Goal: Transaction & Acquisition: Purchase product/service

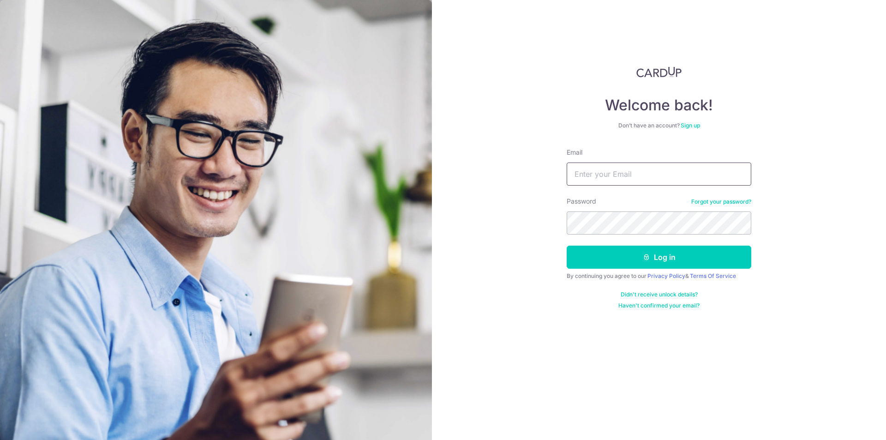
click at [608, 183] on input "Email" at bounding box center [659, 174] width 185 height 23
type input "ruxin.shi@dviasia.com"
click at [653, 257] on button "Log in" at bounding box center [659, 257] width 185 height 23
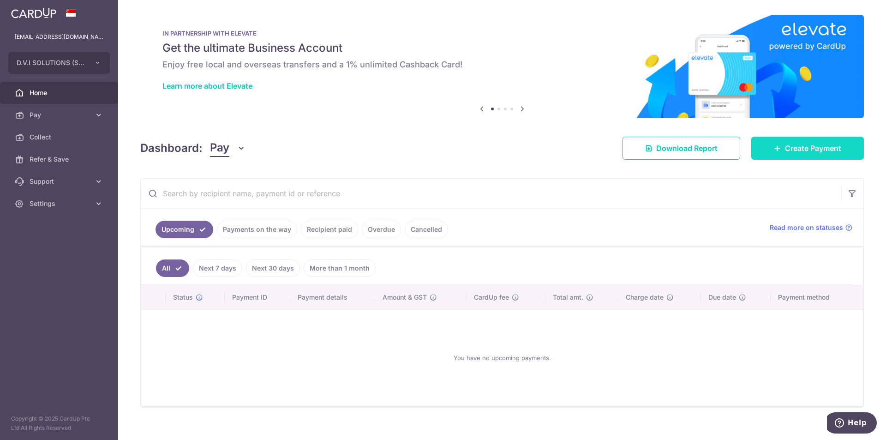
click at [783, 157] on link "Create Payment" at bounding box center [808, 148] width 113 height 23
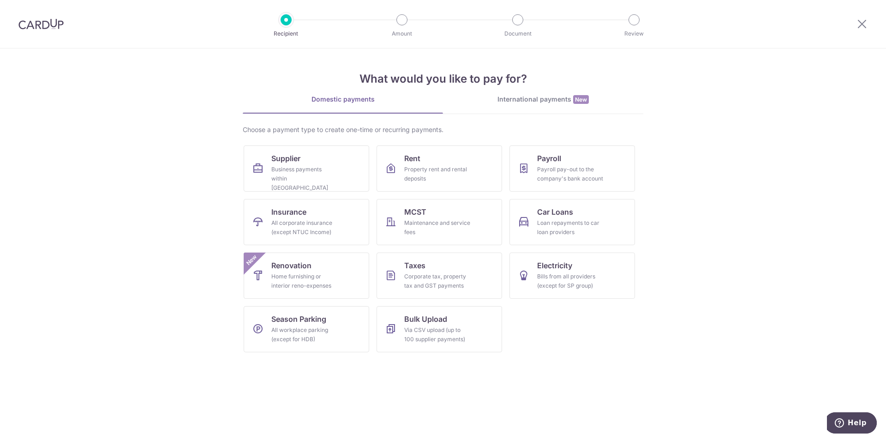
click at [522, 92] on div "What would you like to pay for? Domestic payments International payments New Ch…" at bounding box center [443, 203] width 401 height 311
click at [522, 100] on div "International payments New" at bounding box center [543, 100] width 200 height 10
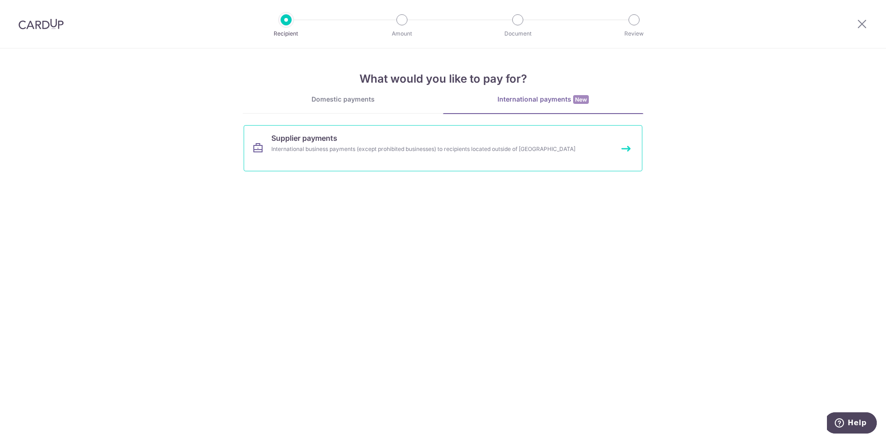
click at [379, 134] on link "Supplier payments International business payments (except prohibited businesses…" at bounding box center [443, 148] width 399 height 46
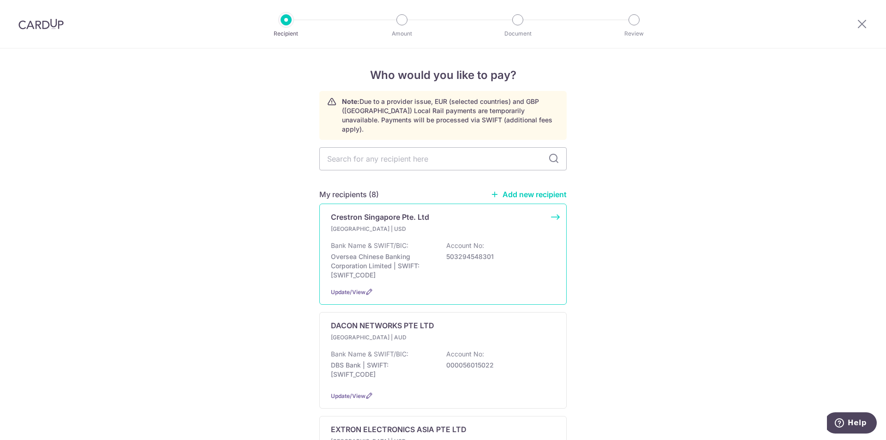
click at [431, 224] on p "[GEOGRAPHIC_DATA] | USD" at bounding box center [385, 228] width 109 height 9
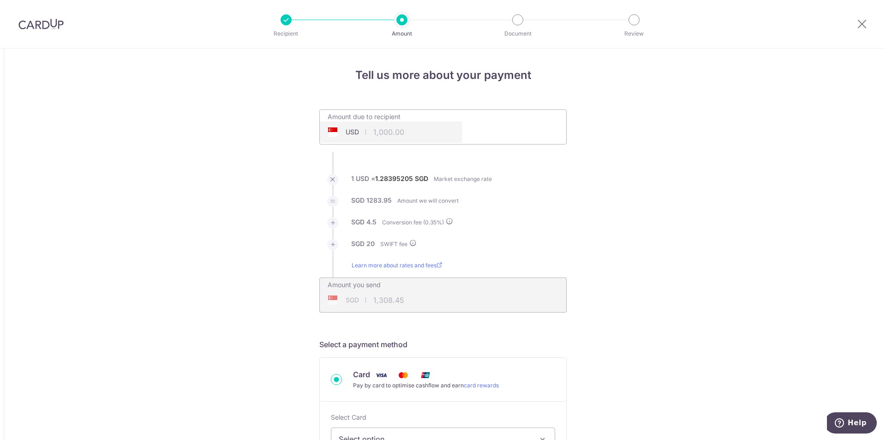
type input "1,309.70"
click at [370, 135] on input "1,000.00" at bounding box center [391, 131] width 143 height 21
type input "188,000.00"
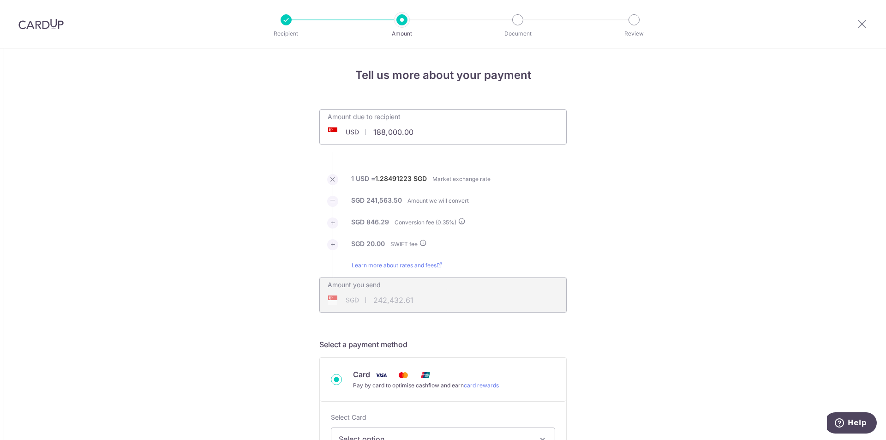
type input "242,430.36"
click at [866, 24] on icon at bounding box center [862, 24] width 11 height 12
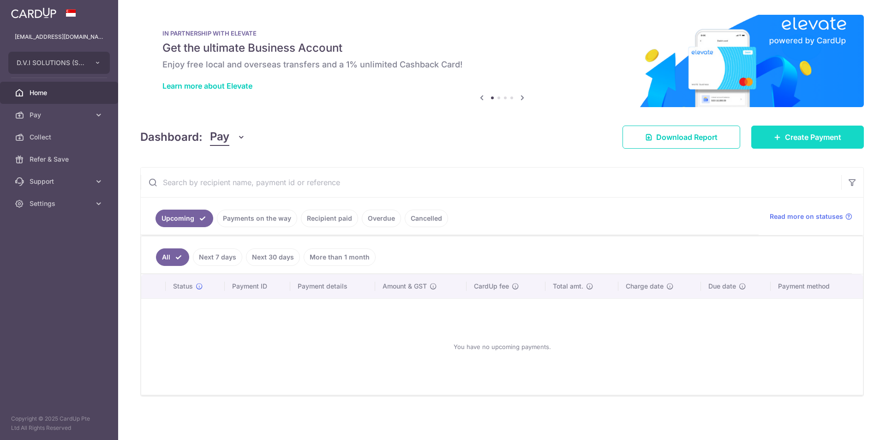
click at [805, 136] on span "Create Payment" at bounding box center [813, 137] width 56 height 11
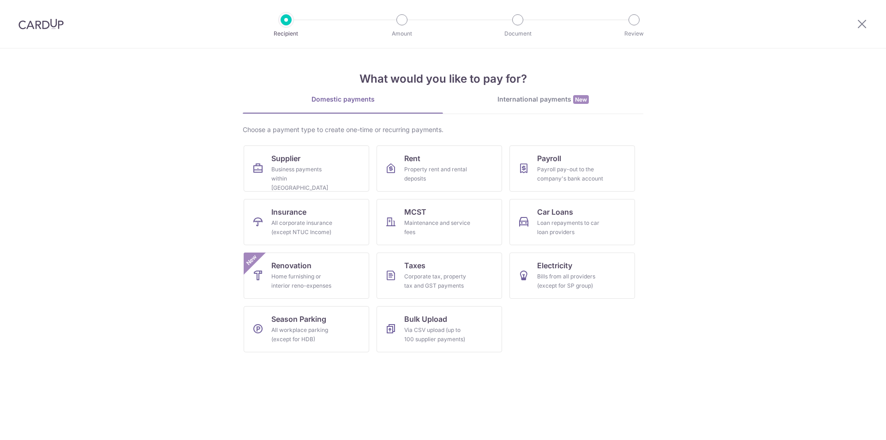
click at [534, 94] on div "What would you like to pay for? Domestic payments International payments New Ch…" at bounding box center [443, 203] width 401 height 311
click at [524, 100] on div "International payments New" at bounding box center [543, 100] width 200 height 10
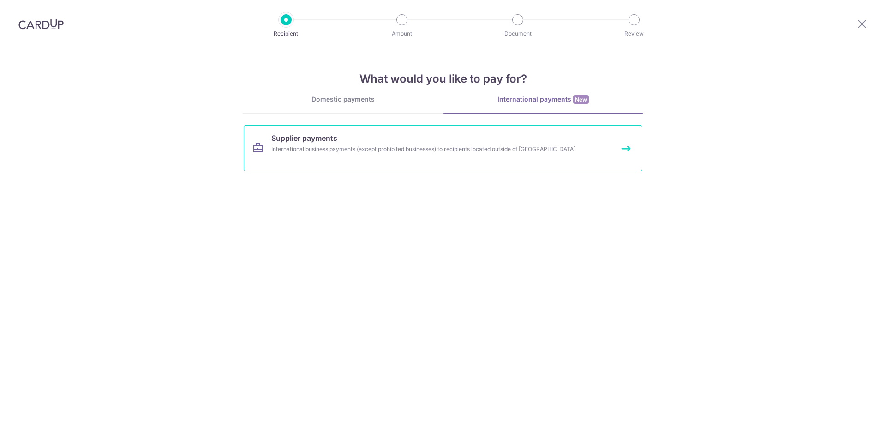
click at [331, 141] on span "Supplier payments" at bounding box center [304, 138] width 66 height 11
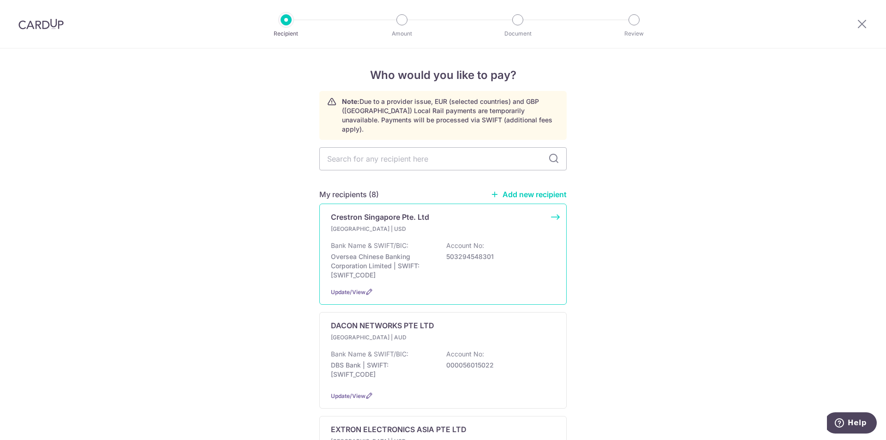
click at [496, 259] on div "Bank Name & SWIFT/BIC: Oversea Chinese Banking Corporation Limited | SWIFT: [SW…" at bounding box center [443, 260] width 224 height 39
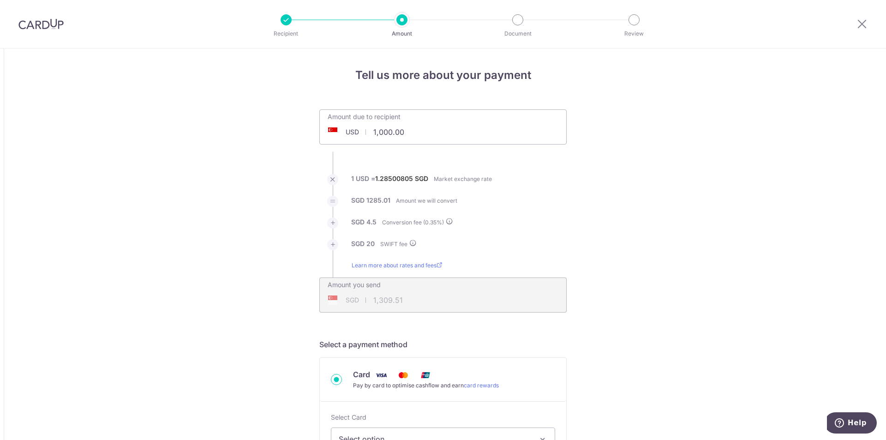
click at [369, 133] on input "1,000.00" at bounding box center [391, 131] width 143 height 21
click at [374, 133] on input "1,000.00" at bounding box center [391, 131] width 143 height 21
type input "188,000.00"
type input "242,436.19"
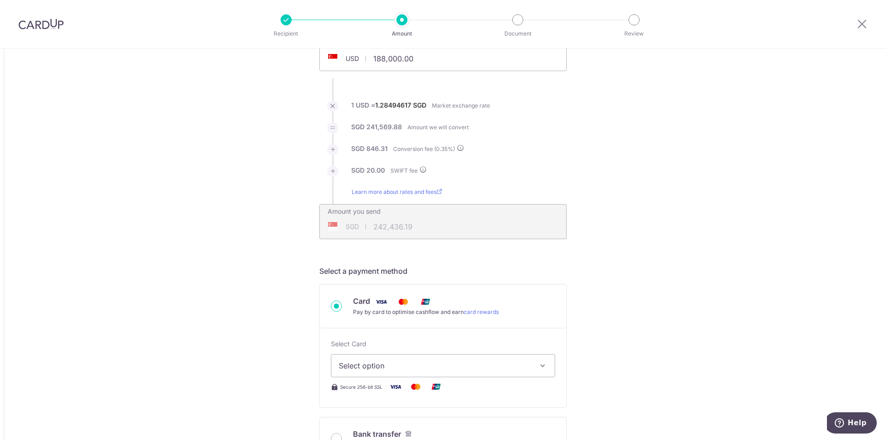
scroll to position [231, 0]
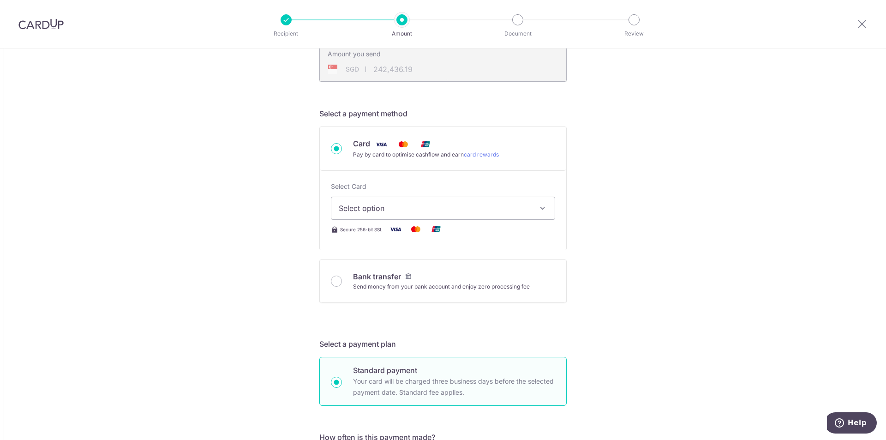
click at [397, 205] on span "Select option" at bounding box center [435, 208] width 192 height 11
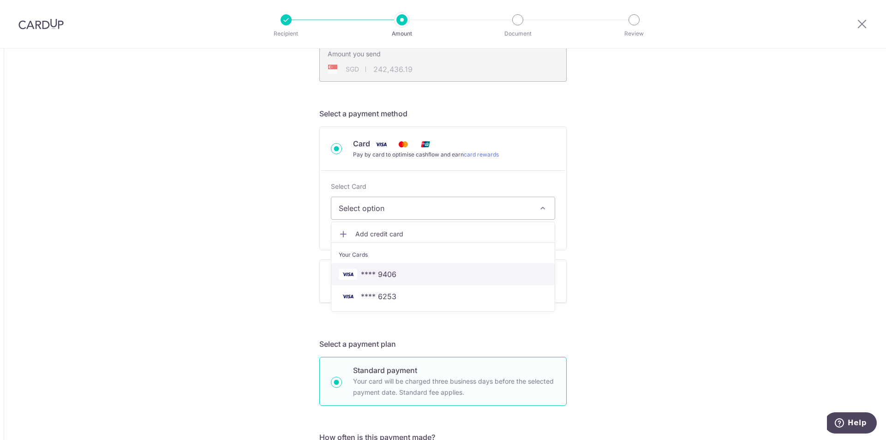
click at [372, 277] on span "**** 9406" at bounding box center [379, 274] width 36 height 11
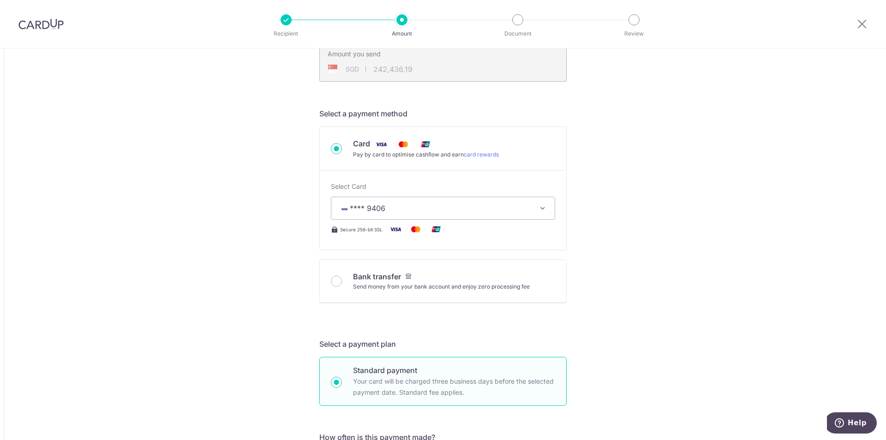
type input "188,000.00"
type input "242,436.01"
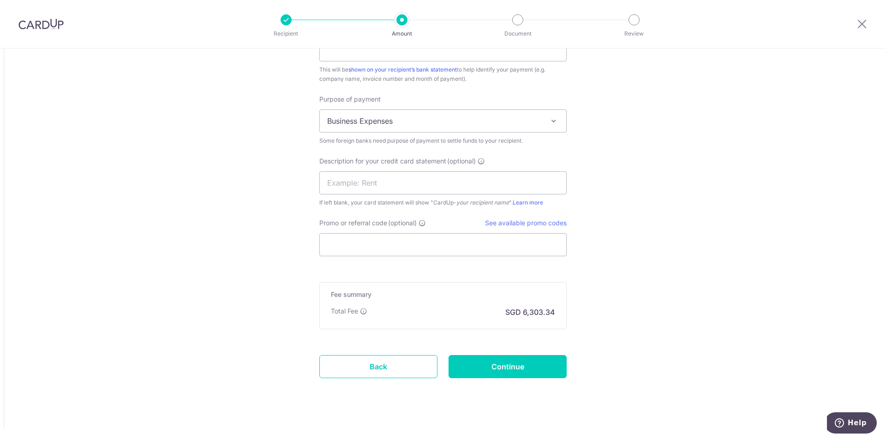
scroll to position [875, 0]
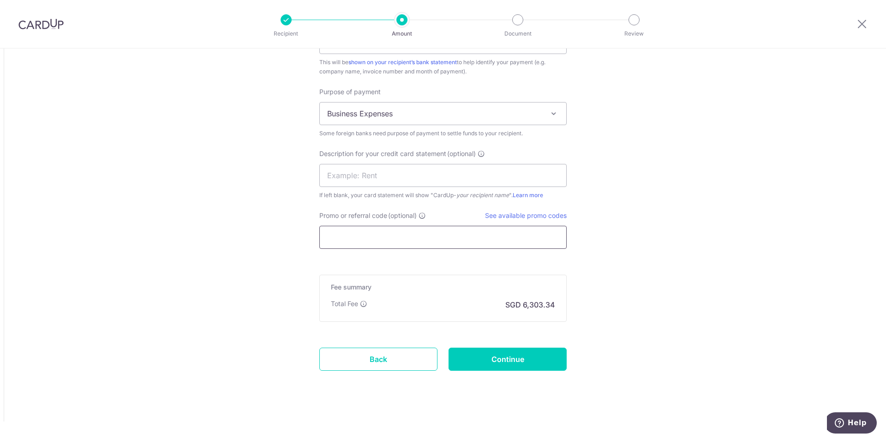
click at [403, 242] on input "Promo or referral code (optional)" at bounding box center [442, 237] width 247 height 23
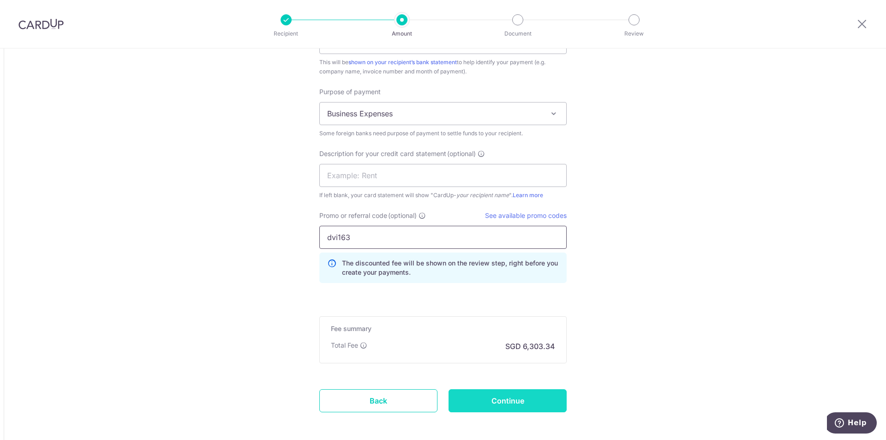
type input "dvi163"
click at [486, 396] on input "Continue" at bounding box center [508, 400] width 118 height 23
type input "Create Schedule"
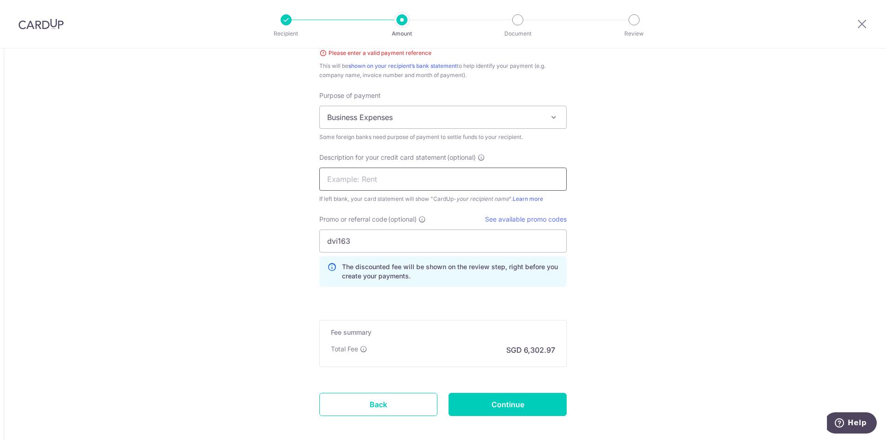
click at [392, 180] on input "text" at bounding box center [442, 179] width 247 height 23
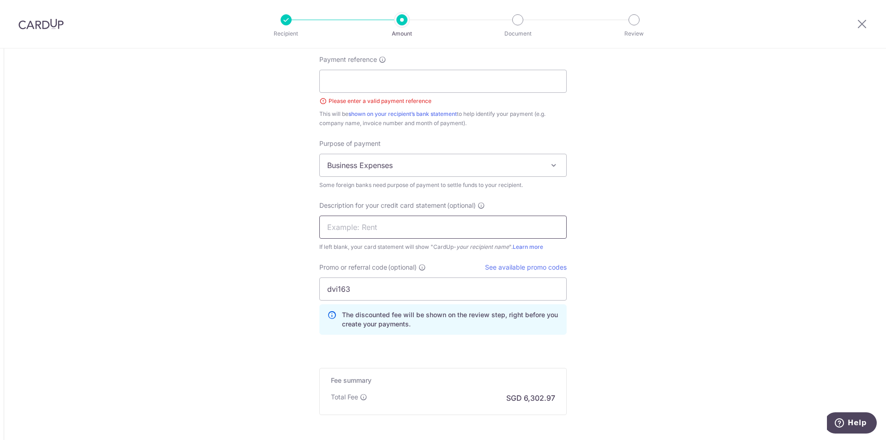
scroll to position [792, 0]
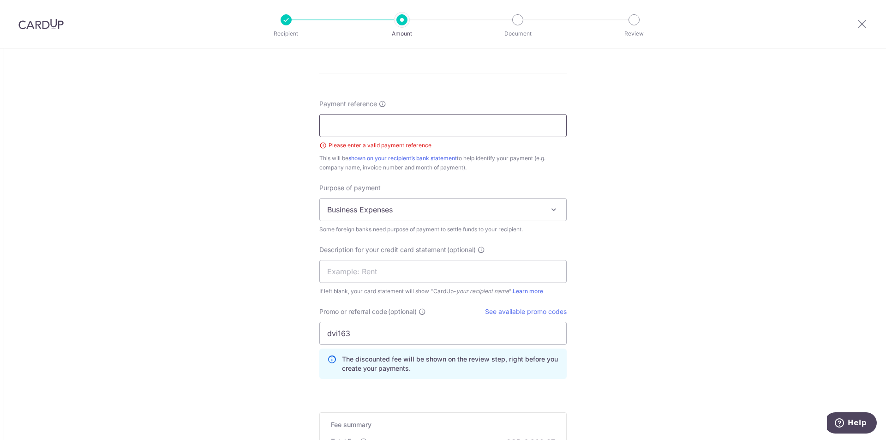
click at [412, 133] on input "Payment reference" at bounding box center [442, 125] width 247 height 23
paste input "c"
click at [398, 122] on input "Payment reference" at bounding box center [442, 125] width 247 height 23
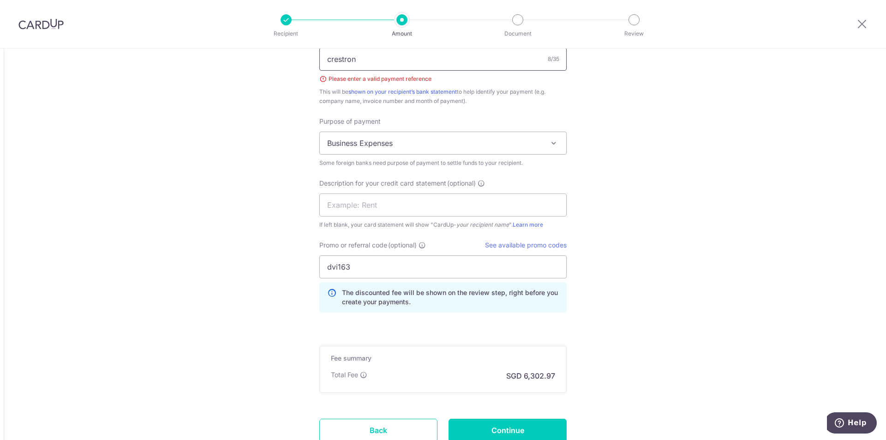
scroll to position [929, 0]
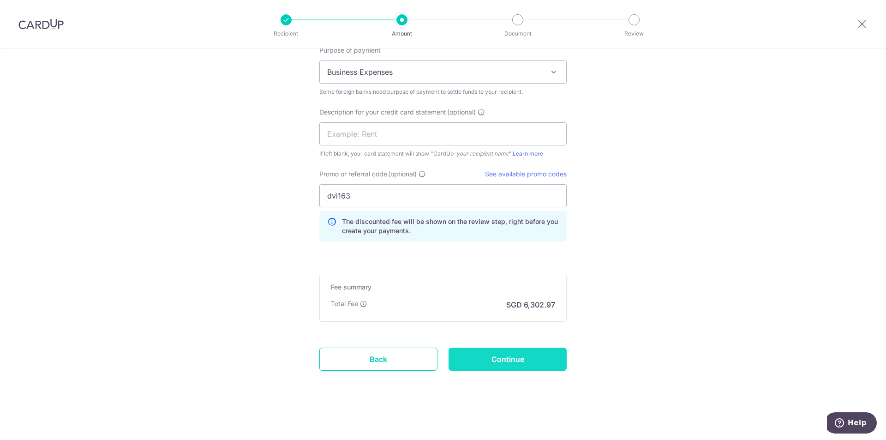
type input "crestron"
click at [494, 351] on input "Continue" at bounding box center [508, 359] width 118 height 23
type input "Create Schedule"
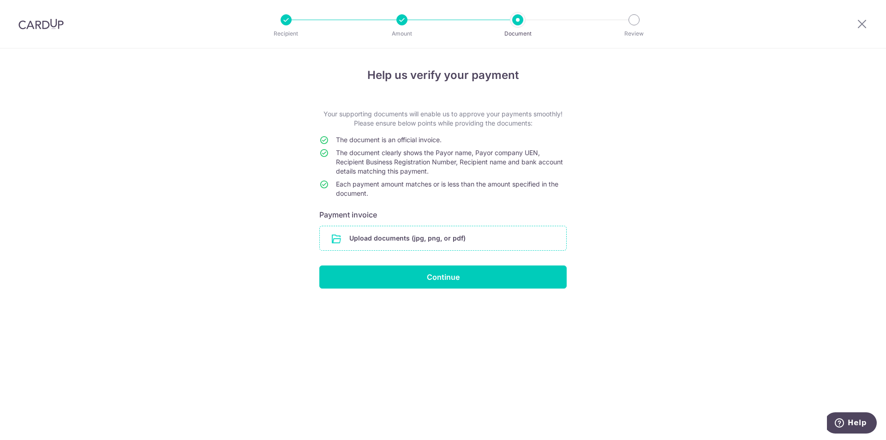
click at [413, 241] on input "file" at bounding box center [443, 238] width 247 height 24
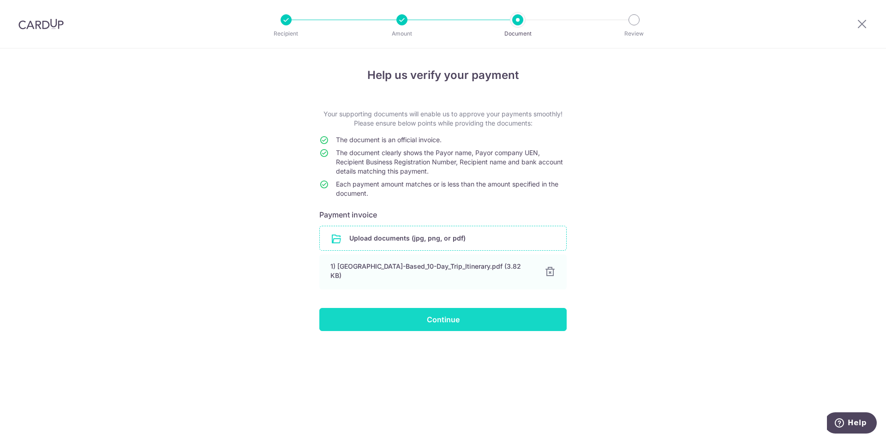
click at [446, 319] on input "Continue" at bounding box center [442, 319] width 247 height 23
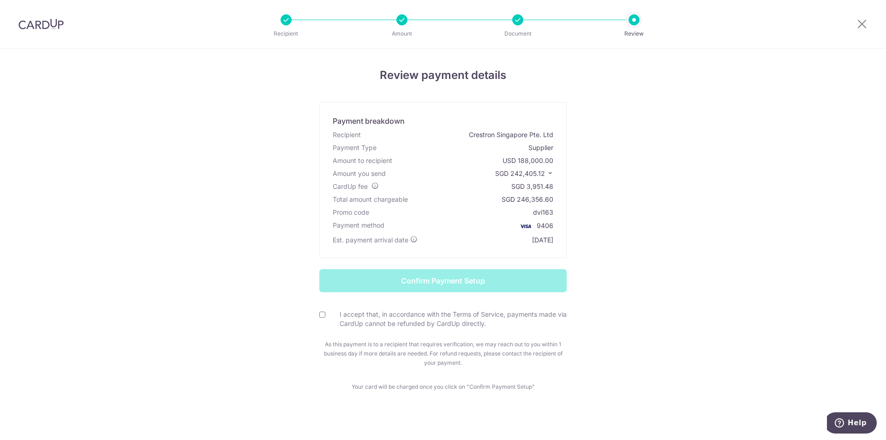
click at [679, 157] on div "Review payment details Payment breakdown Recipient Crestron Singapore Pte. Ltd …" at bounding box center [443, 229] width 540 height 325
click at [163, 139] on div "Review payment details Payment breakdown Recipient Crestron Singapore Pte. Ltd …" at bounding box center [443, 247] width 886 height 398
click at [865, 24] on icon at bounding box center [862, 24] width 11 height 12
